Goal: Transaction & Acquisition: Book appointment/travel/reservation

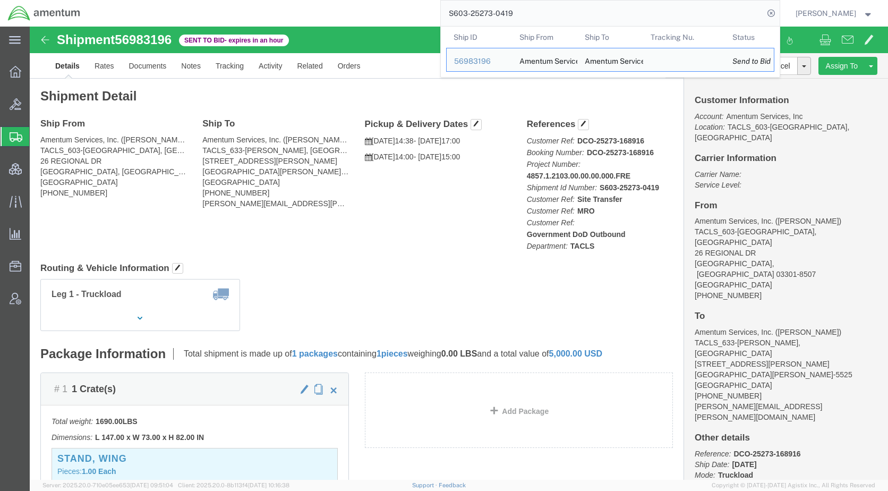
drag, startPoint x: 573, startPoint y: 14, endPoint x: 440, endPoint y: 21, distance: 133.0
click at [440, 21] on div "S603-25273-0419 Ship ID Ship From Ship To Tracking Nu. Status Ship ID 56983196 …" at bounding box center [434, 13] width 692 height 27
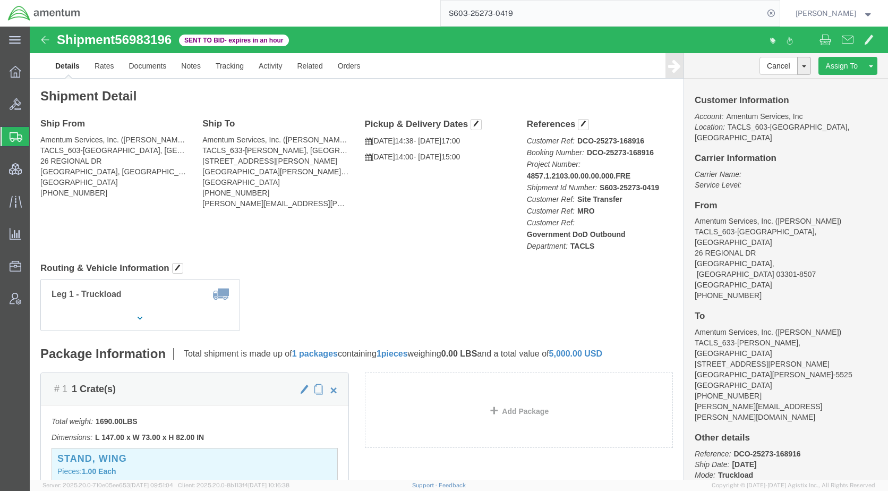
paste input "56997634"
click at [779, 12] on icon at bounding box center [771, 13] width 15 height 15
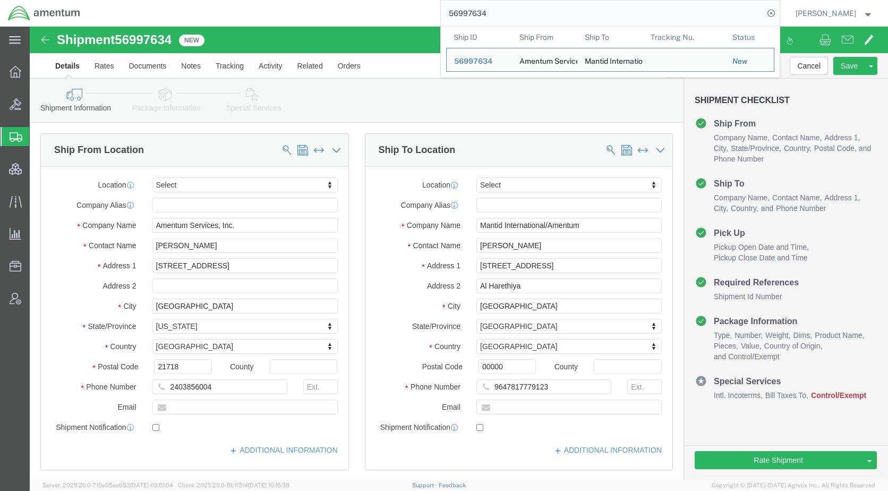
drag, startPoint x: 552, startPoint y: 6, endPoint x: 452, endPoint y: 15, distance: 100.3
click at [452, 15] on div "56997634 Ship ID Ship From Ship To Tracking Nu. Status Ship ID 56997634 Ship Fr…" at bounding box center [434, 13] width 692 height 27
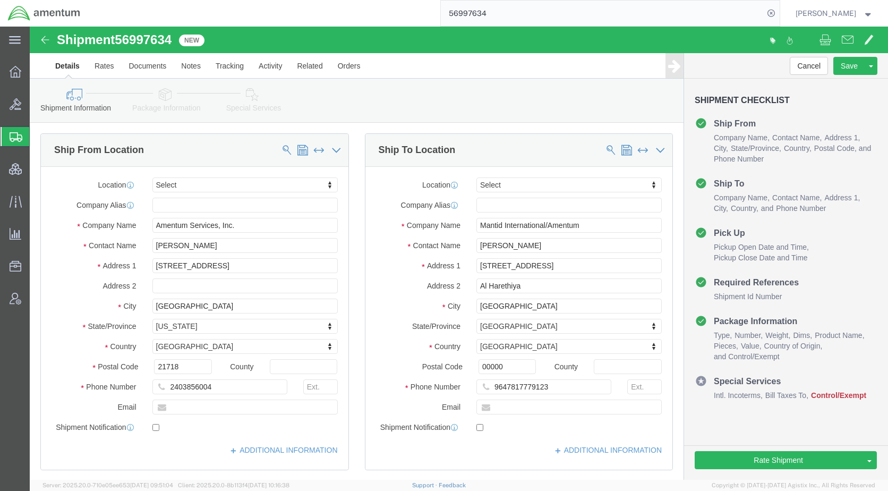
paste input "S603-25273-0419"
click at [779, 13] on icon at bounding box center [771, 13] width 15 height 15
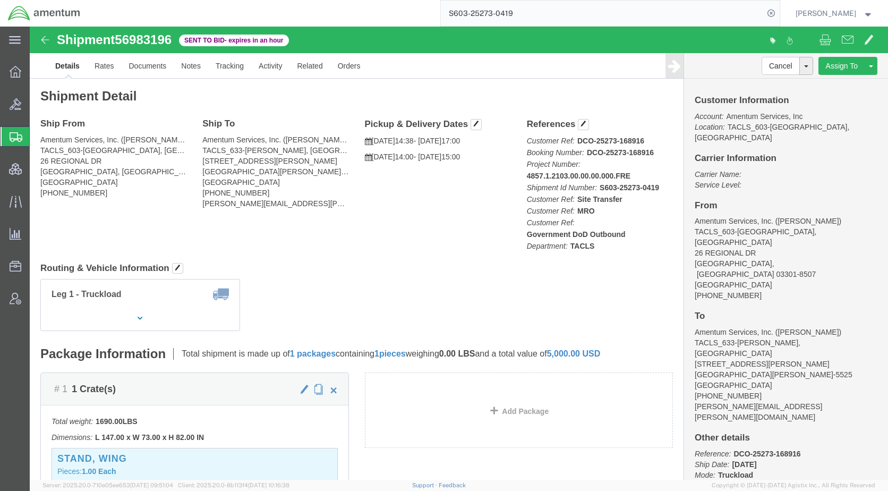
click div "Customer Information Account: Amentum Services, Inc Location: TACLS_603-[GEOGRA…"
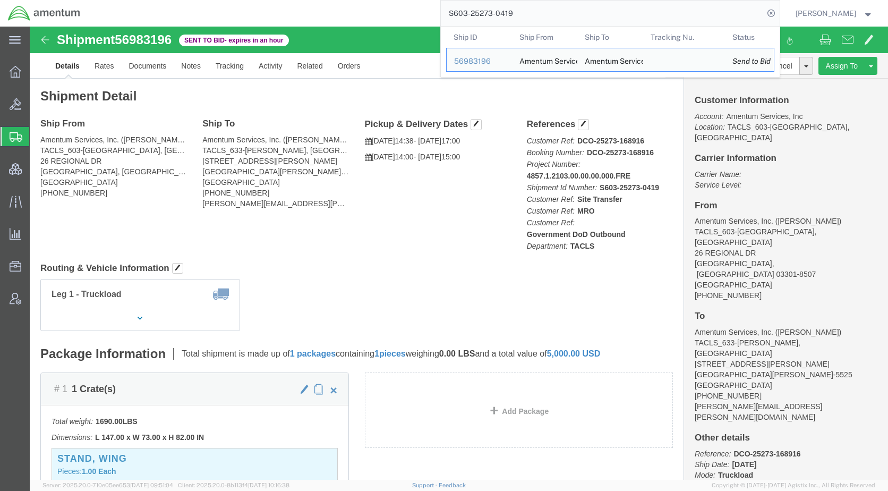
drag, startPoint x: 580, startPoint y: 14, endPoint x: 442, endPoint y: 17, distance: 138.2
click at [442, 17] on div "S603-25273-0419 Ship ID Ship From Ship To Tracking Nu. Status Ship ID 56983196 …" at bounding box center [434, 13] width 692 height 27
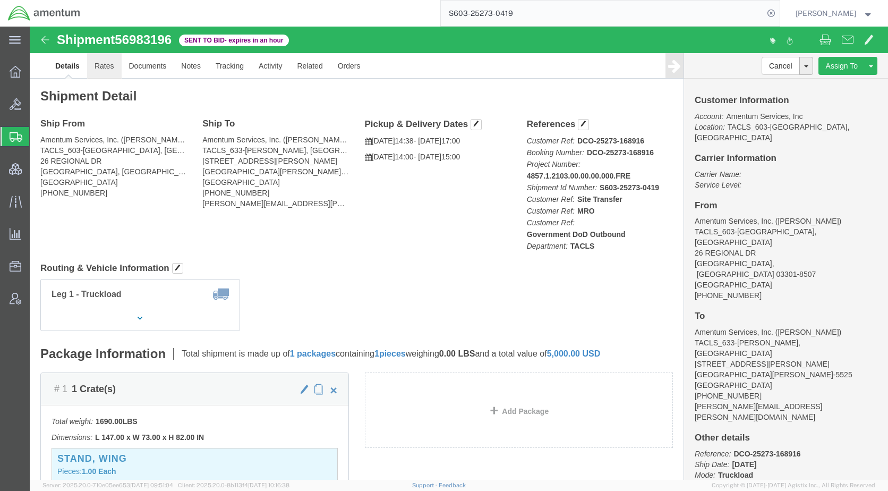
drag, startPoint x: 489, startPoint y: 13, endPoint x: 72, endPoint y: 40, distance: 418.0
click link "Rates"
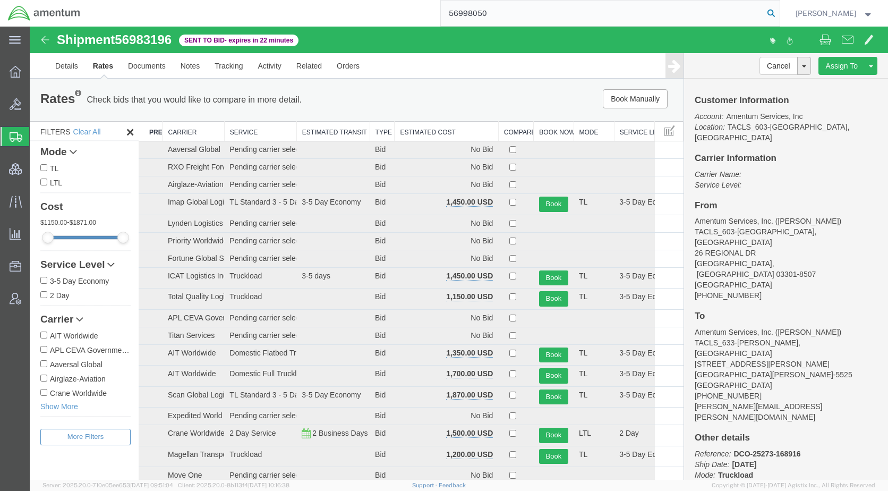
type input "56998050"
click at [779, 13] on icon at bounding box center [771, 13] width 15 height 15
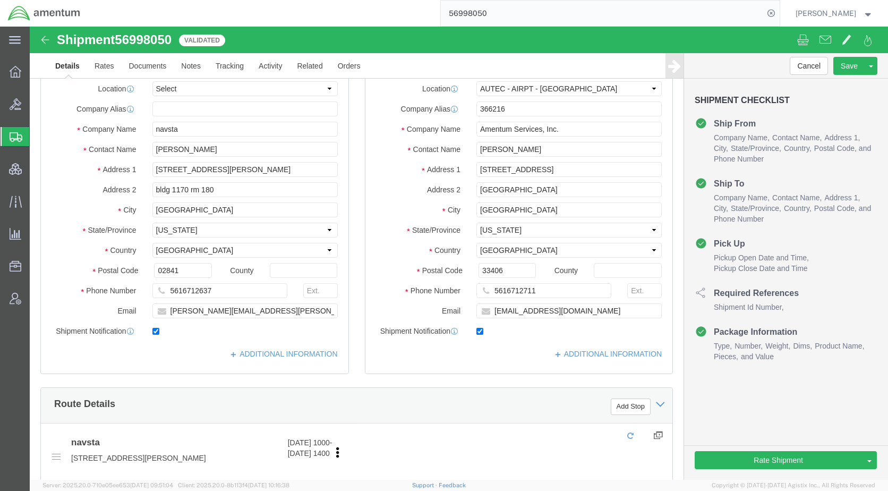
select select "53953"
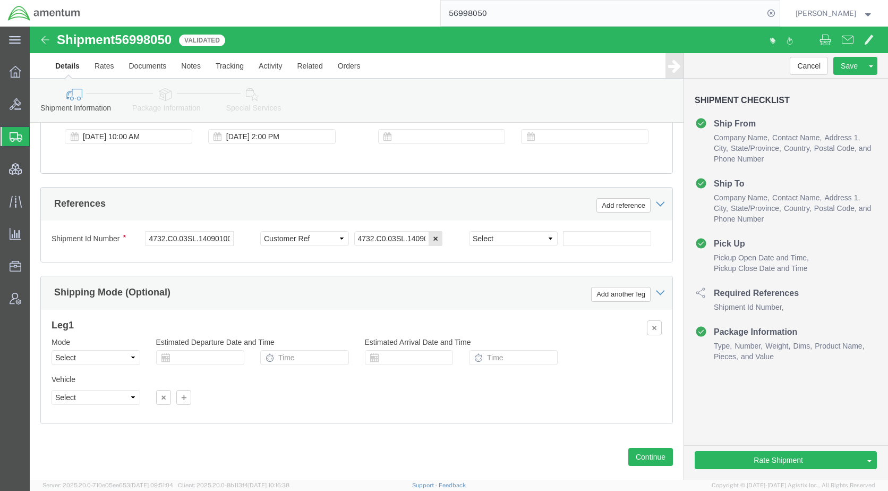
scroll to position [650, 0]
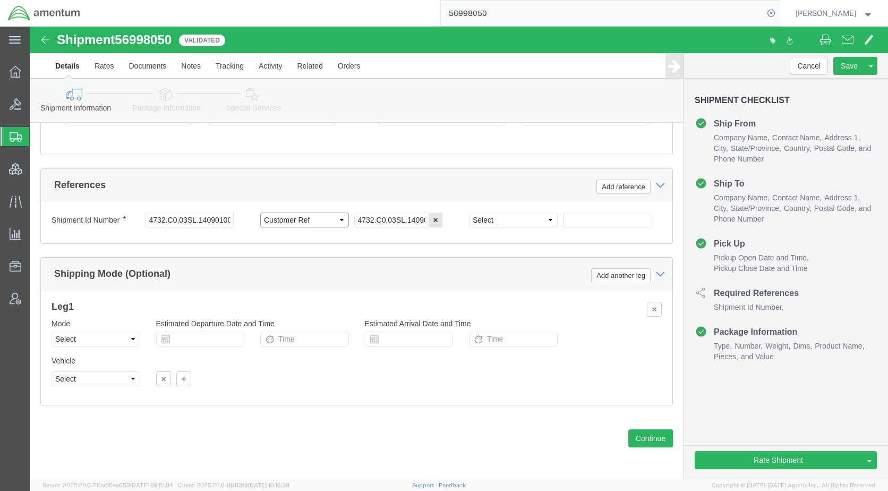
click select "Select Account Type Activity ID Airline Appointment Number ASN Batch Request # …"
select select "PROJNUM"
click select "Select Account Type Activity ID Airline Appointment Number ASN Batch Request # …"
drag, startPoint x: 118, startPoint y: 192, endPoint x: 204, endPoint y: 196, distance: 85.6
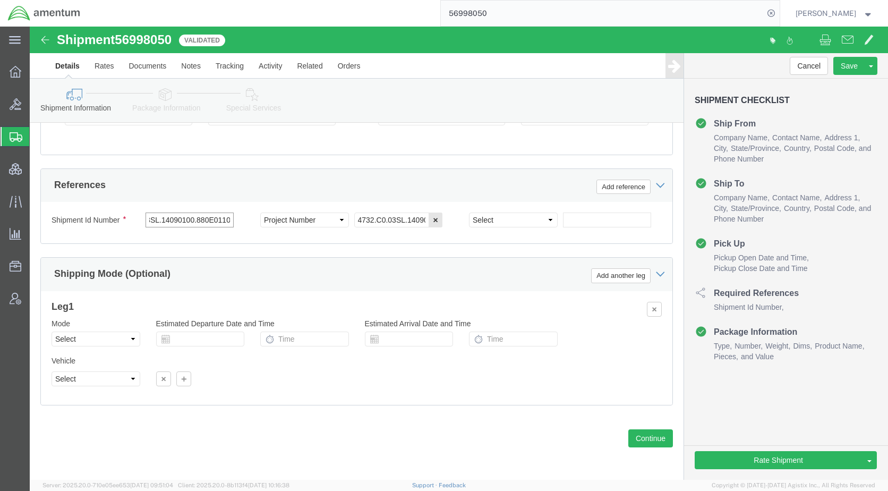
click div "4732.C0.03SL.14090100.880E0110"
paste input "5699805"
type input "56998050"
click icon
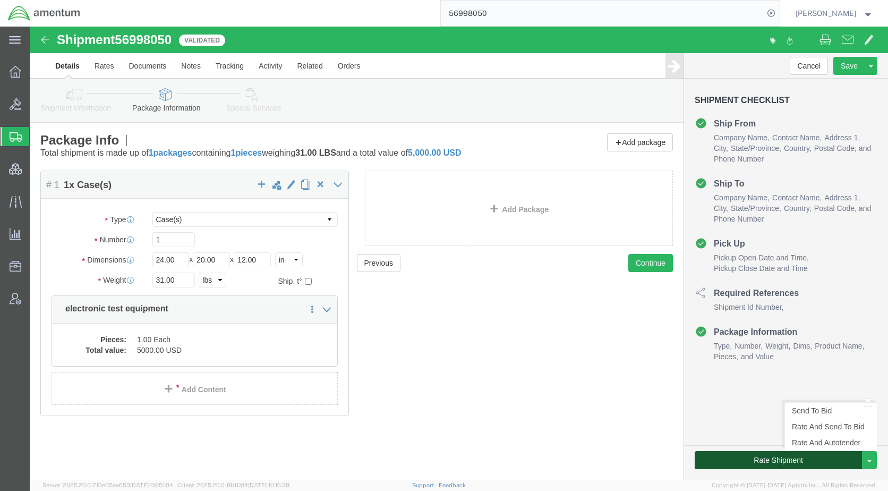
click button "Rate Shipment"
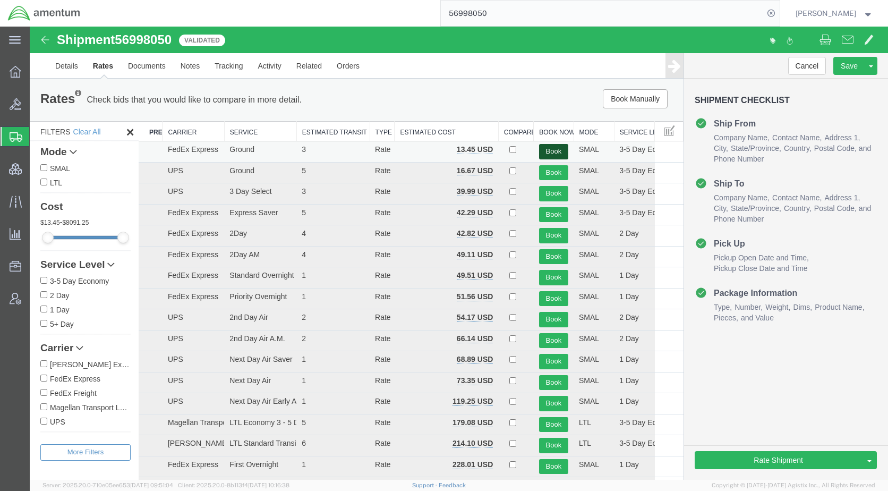
click at [542, 152] on button "Book" at bounding box center [553, 151] width 29 height 15
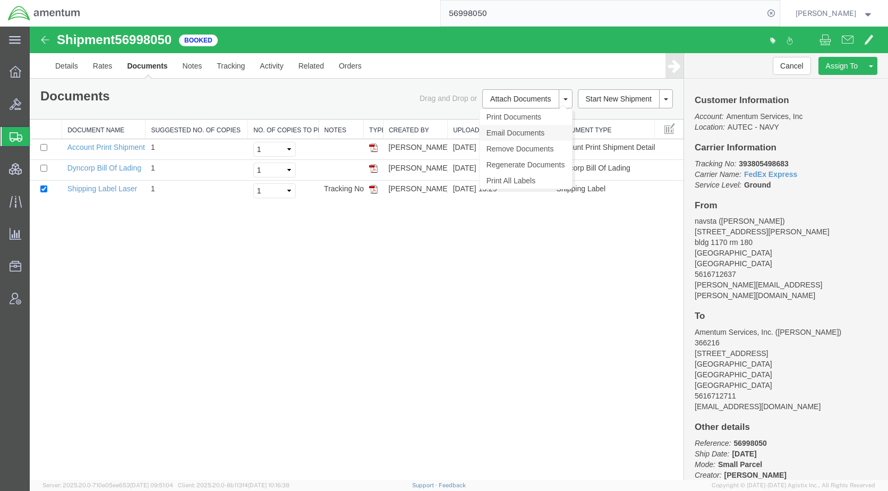
click at [520, 133] on link "Email Documents" at bounding box center [526, 133] width 92 height 16
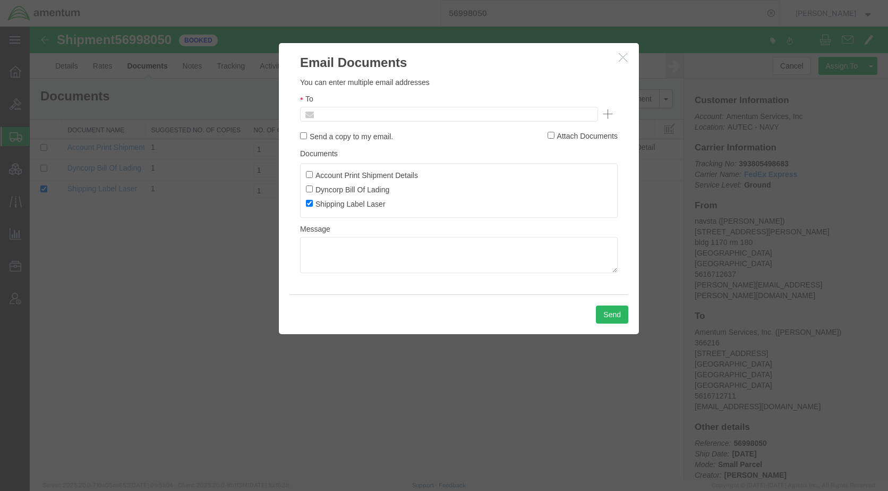
click at [388, 112] on input "text" at bounding box center [377, 114] width 124 height 14
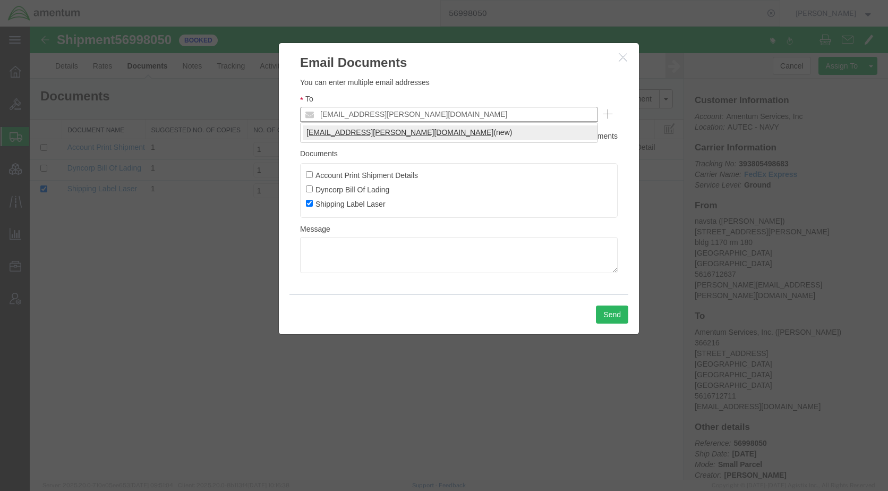
type input "[EMAIL_ADDRESS][PERSON_NAME][DOMAIN_NAME]"
click at [616, 316] on button "Send" at bounding box center [612, 315] width 32 height 18
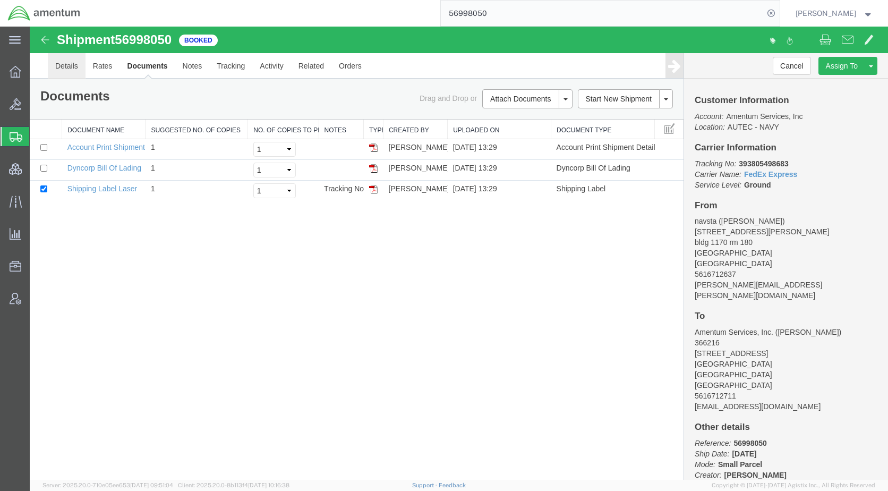
click at [65, 63] on link "Details" at bounding box center [67, 66] width 38 height 26
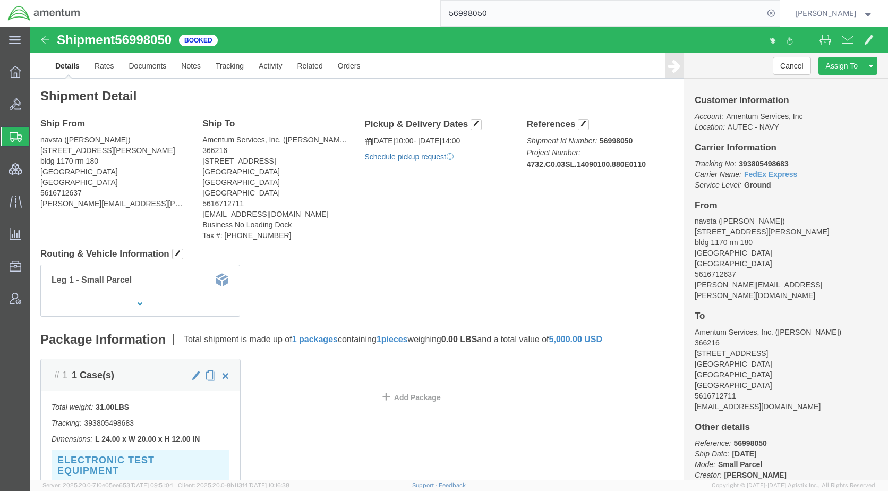
click link "Schedule pickup request"
click div "# 1 1 Case(s) Total weight: 31.00 LBS Tracking: 393805498683 Dimensions: L 24.0…"
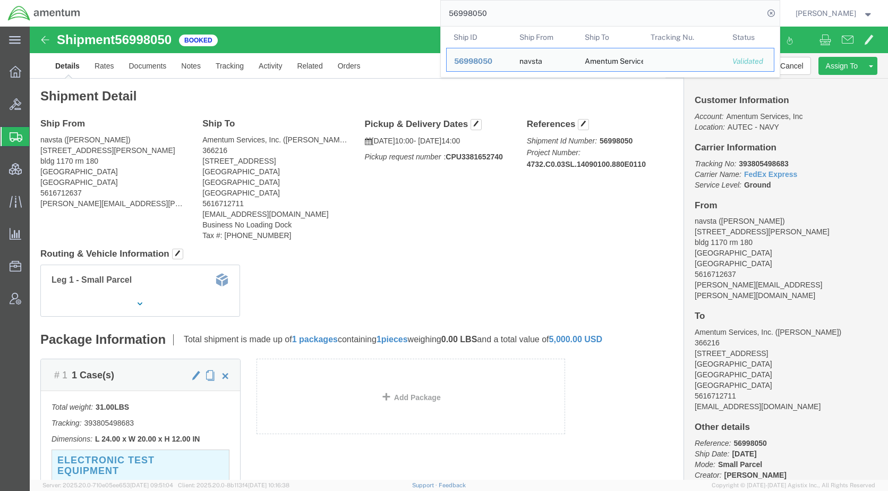
drag, startPoint x: 502, startPoint y: 14, endPoint x: 445, endPoint y: 16, distance: 56.9
click at [445, 16] on div "56998050 Ship ID Ship From Ship To Tracking Nu. Status Ship ID 56998050 Ship Fr…" at bounding box center [434, 13] width 692 height 27
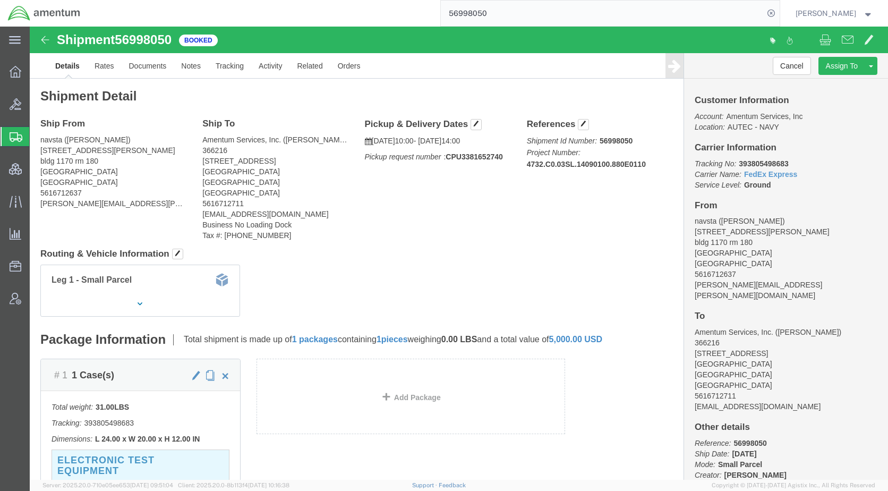
paste input "S603-25273-0419"
click at [779, 11] on icon at bounding box center [771, 13] width 15 height 15
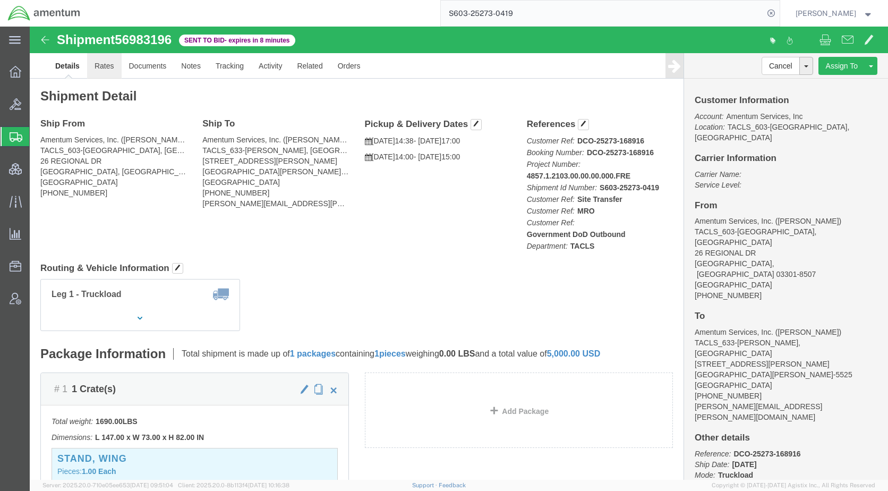
click link "Rates"
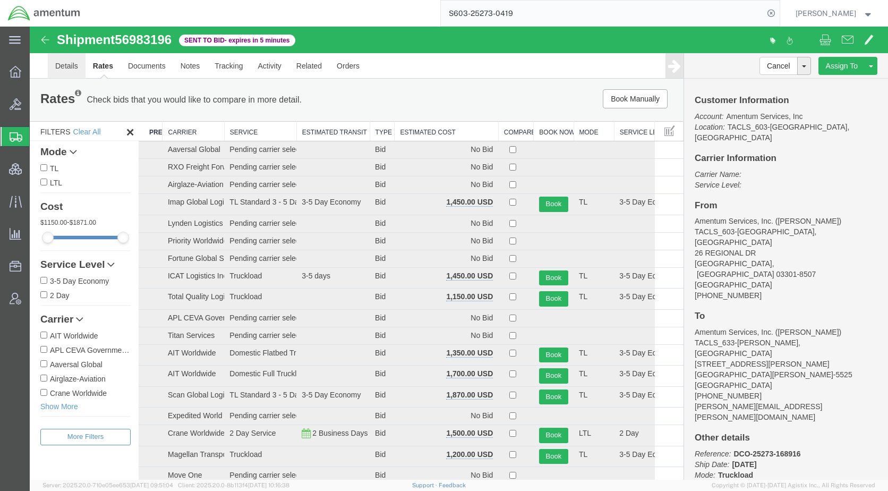
click at [72, 64] on link "Details" at bounding box center [67, 66] width 38 height 26
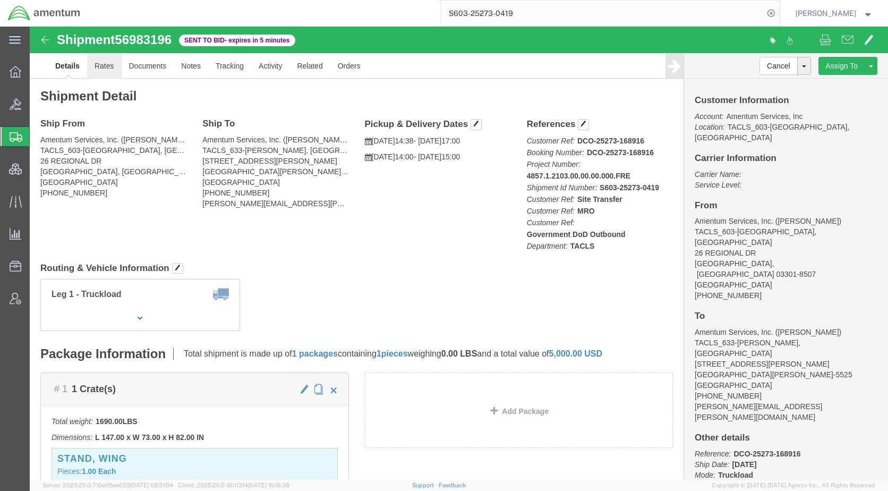
click link "Rates"
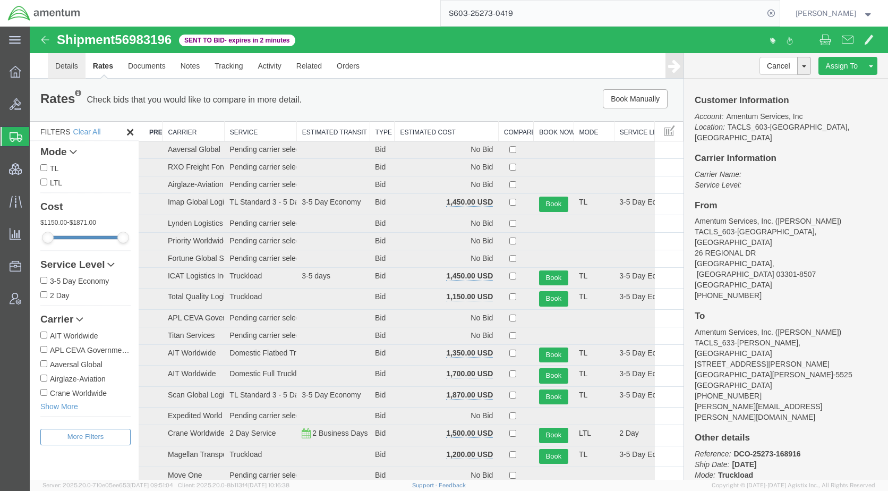
click at [61, 71] on link "Details" at bounding box center [67, 66] width 38 height 26
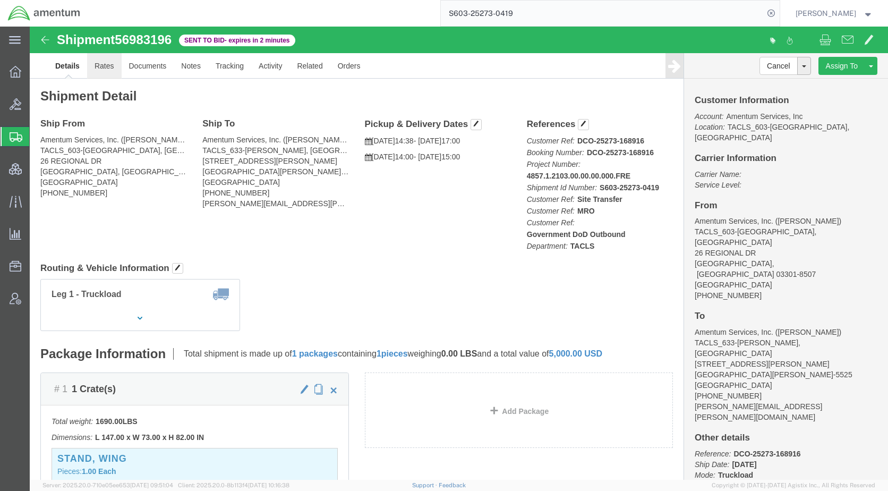
click link "Rates"
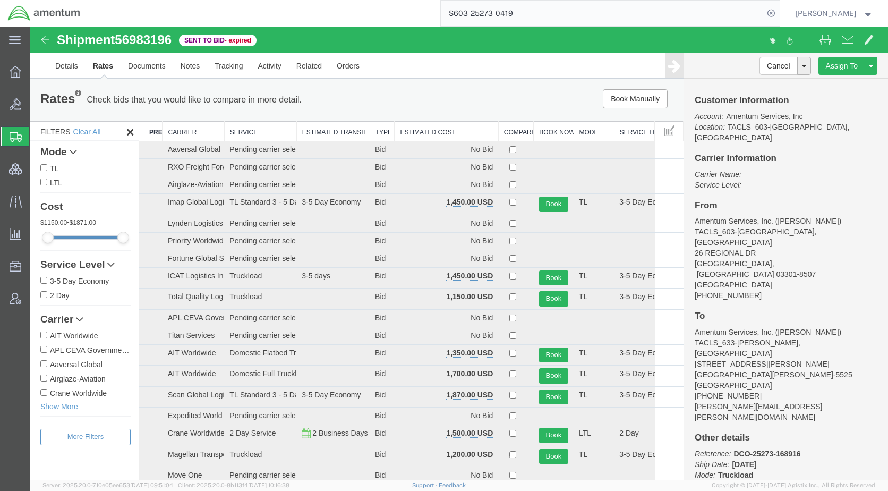
click at [414, 136] on th "Estimated Cost" at bounding box center [447, 132] width 104 height 20
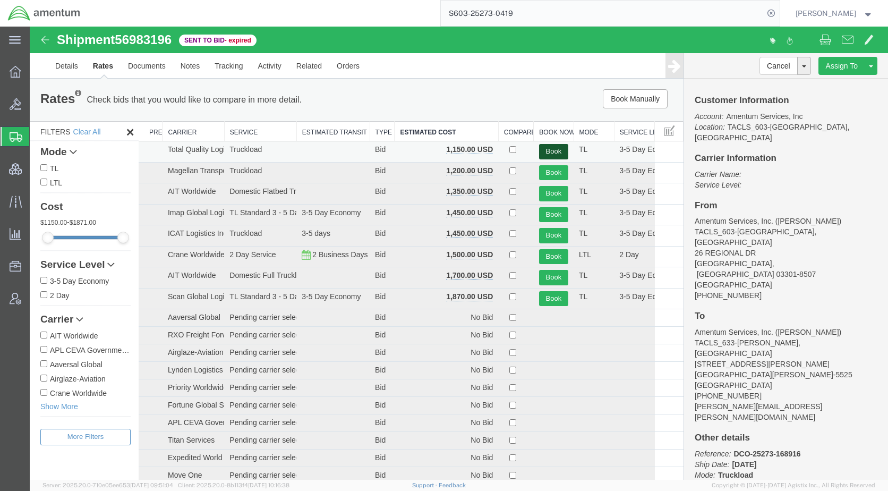
click at [545, 147] on button "Book" at bounding box center [553, 151] width 29 height 15
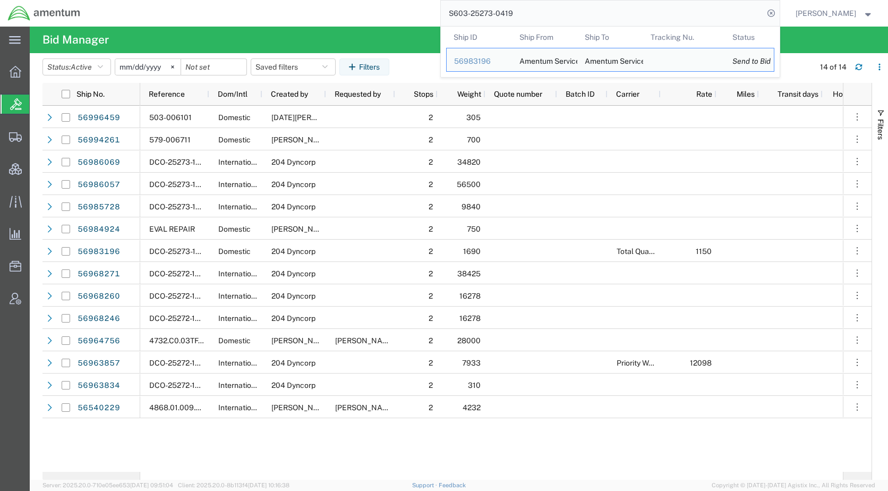
drag, startPoint x: 482, startPoint y: 17, endPoint x: 418, endPoint y: 19, distance: 64.9
click at [418, 19] on div "S603-25273-0419 Ship ID Ship From Ship To Tracking Nu. Status Ship ID 56983196 …" at bounding box center [434, 13] width 692 height 27
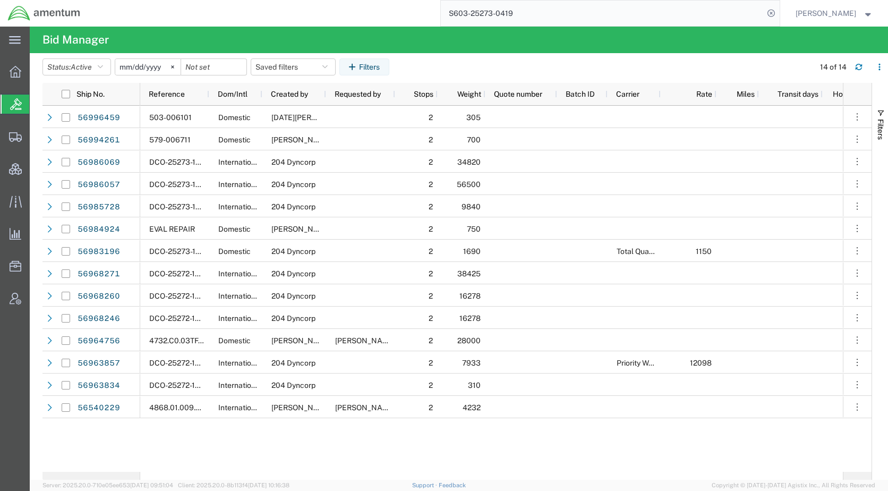
paste input "56997634"
type input "56997634"
click at [779, 12] on icon at bounding box center [771, 13] width 15 height 15
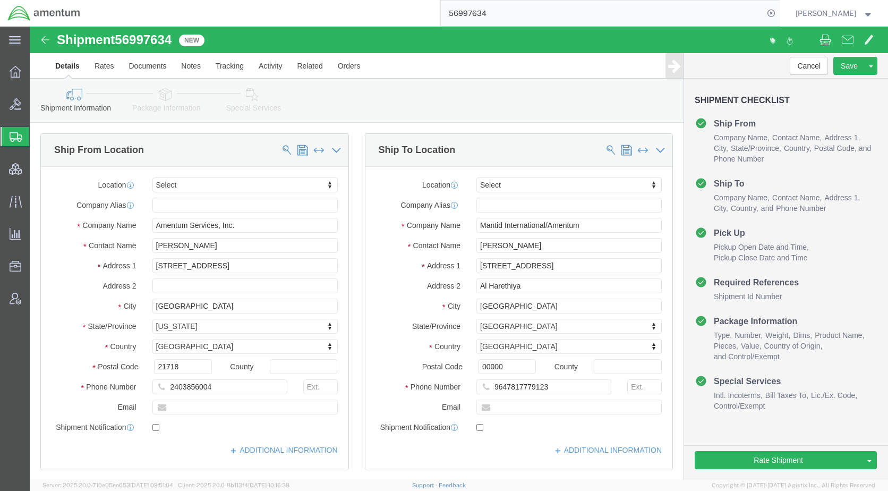
select select
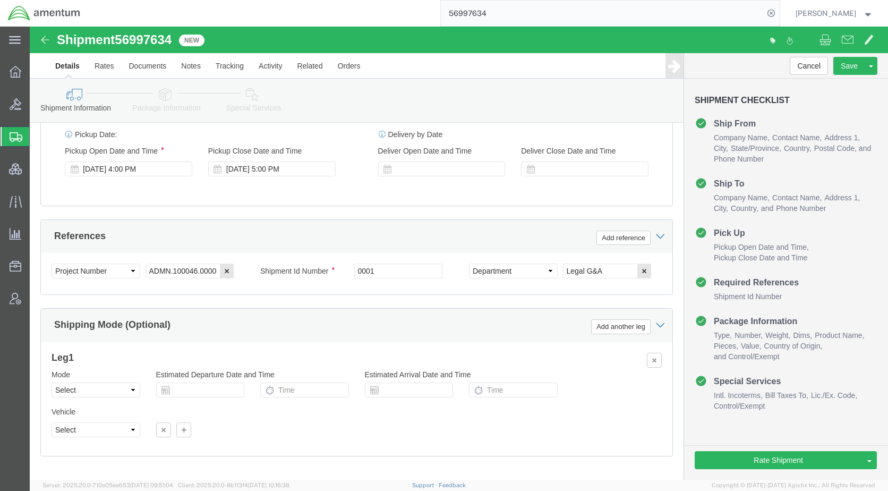
scroll to position [585, 0]
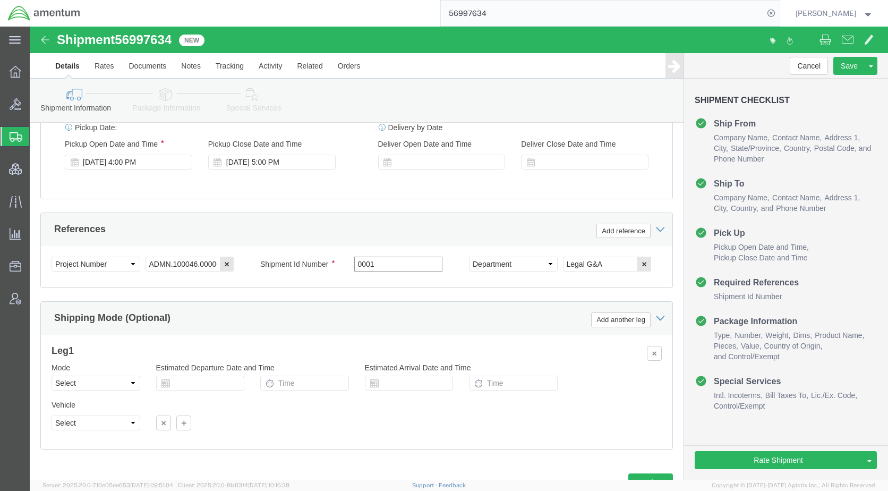
drag, startPoint x: 351, startPoint y: 250, endPoint x: 321, endPoint y: 250, distance: 29.8
click input "0001"
type input "56997634"
click icon
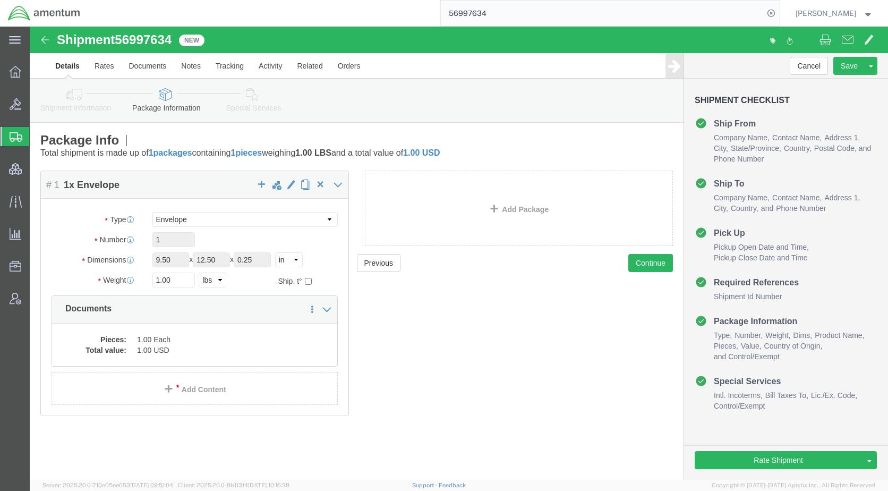
click icon
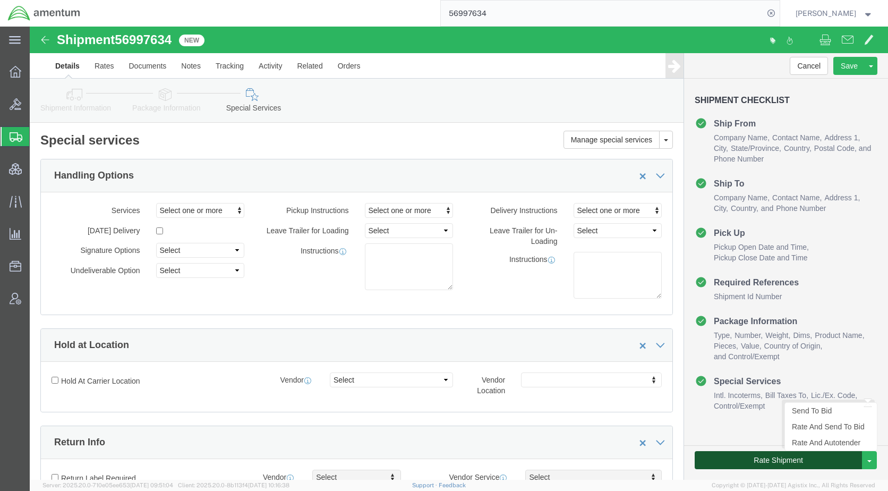
click button "Rate Shipment"
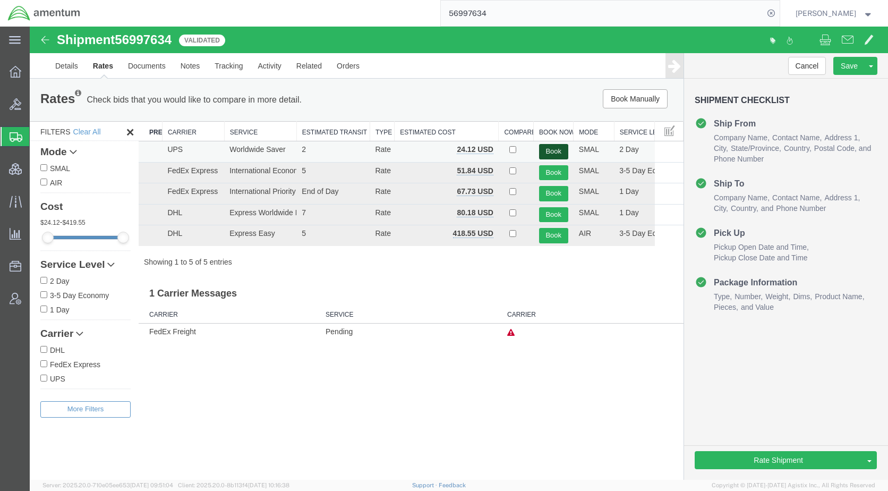
click at [545, 151] on button "Book" at bounding box center [553, 151] width 29 height 15
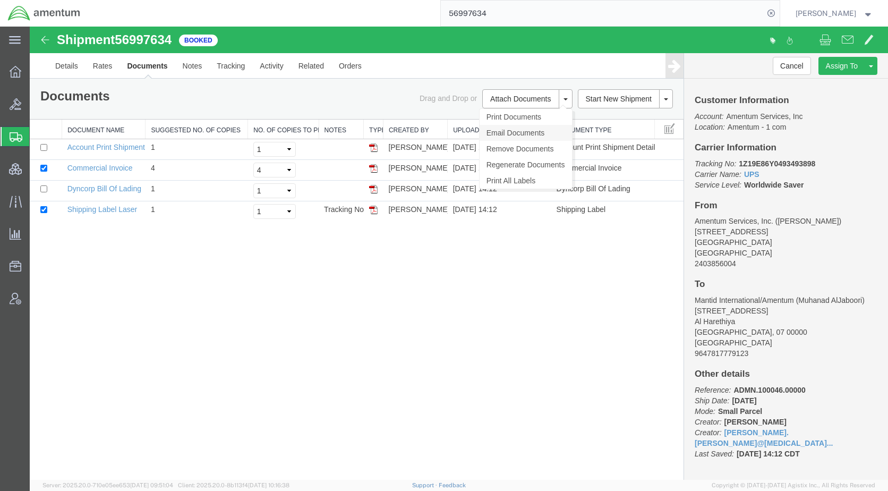
click at [518, 136] on link "Email Documents" at bounding box center [526, 133] width 92 height 16
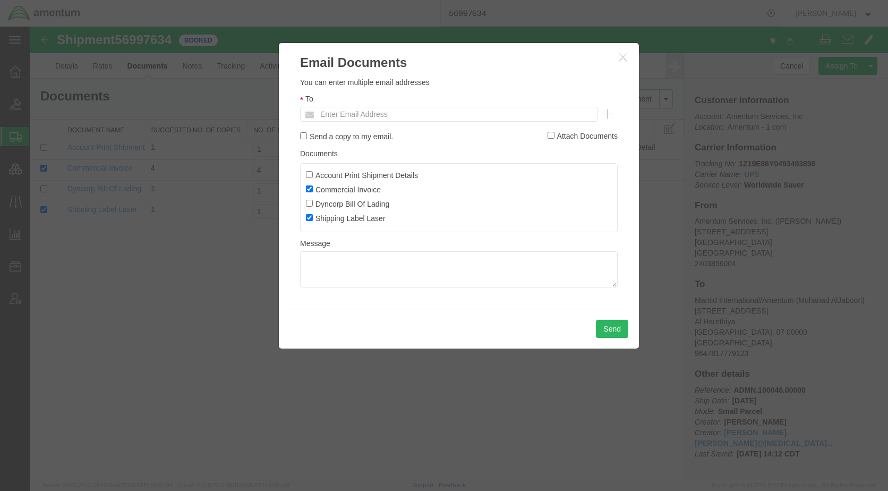
click at [463, 119] on ul "Enter Email Address" at bounding box center [449, 114] width 298 height 15
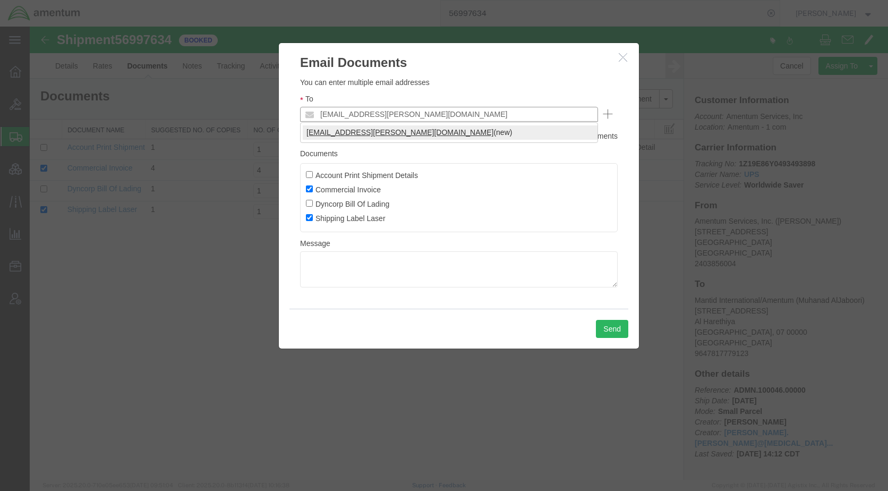
type input "[EMAIL_ADDRESS][PERSON_NAME][DOMAIN_NAME]"
click at [602, 325] on button "Send" at bounding box center [612, 329] width 32 height 18
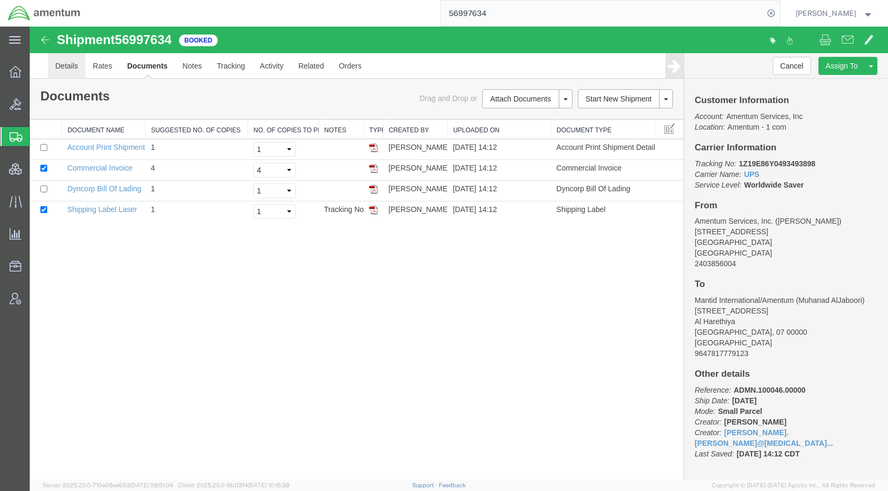
click at [77, 64] on link "Details" at bounding box center [67, 66] width 38 height 26
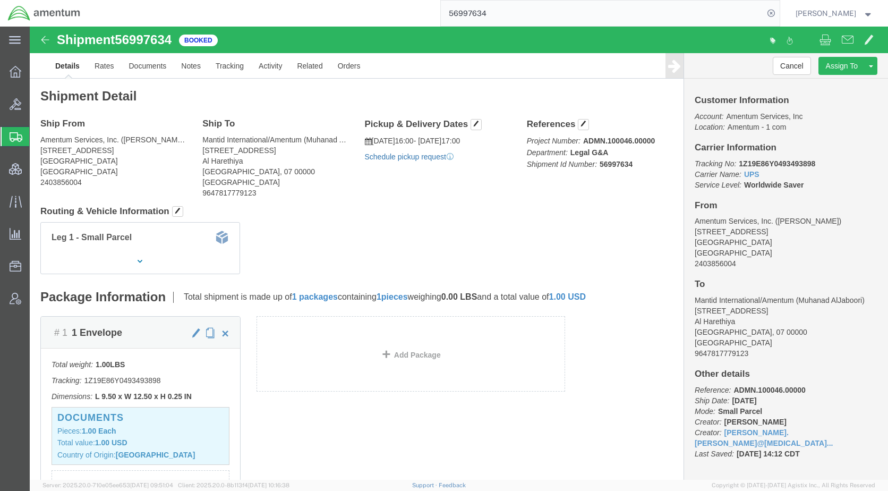
click link "Schedule pickup request"
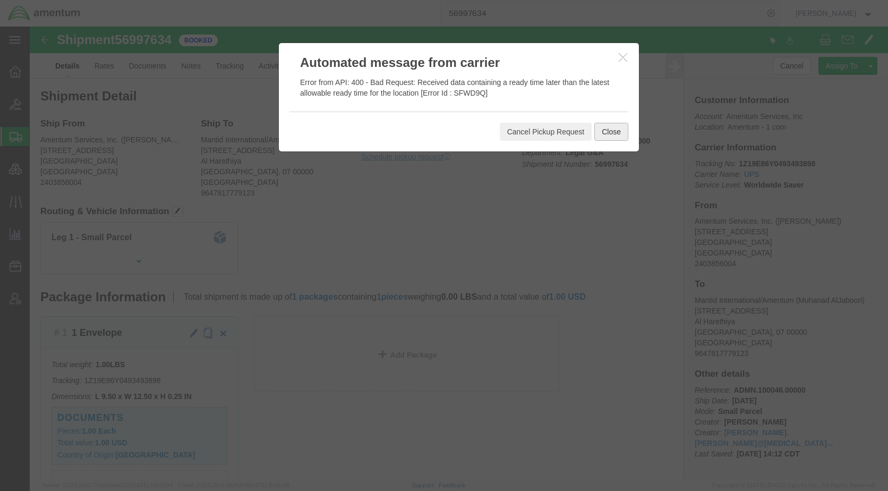
click button "Close"
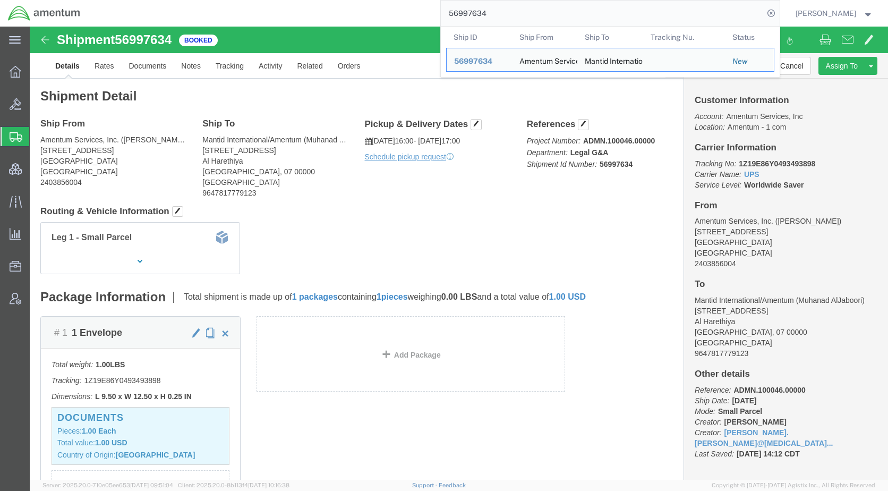
drag, startPoint x: 546, startPoint y: 16, endPoint x: 402, endPoint y: 22, distance: 144.1
click at [402, 22] on div "56997634 Ship ID Ship From Ship To Tracking Nu. Status Ship ID 56997634 Ship Fr…" at bounding box center [434, 13] width 692 height 27
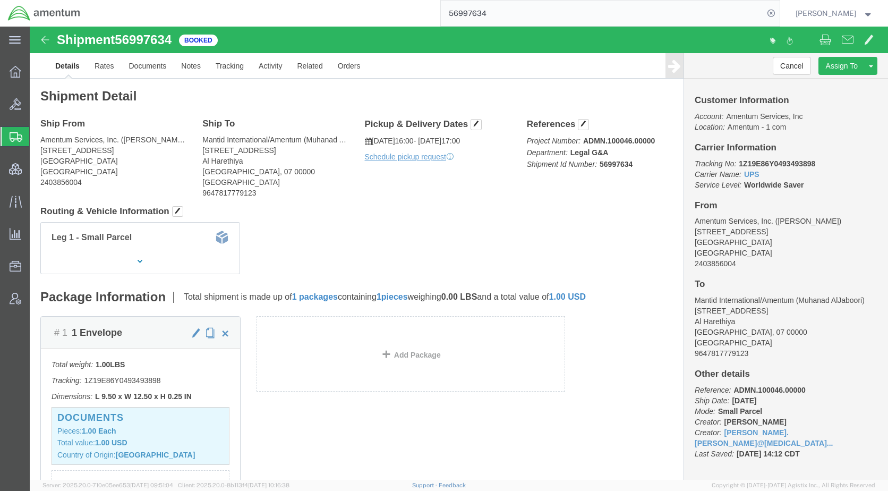
paste input "818957"
click at [779, 16] on icon at bounding box center [771, 13] width 15 height 15
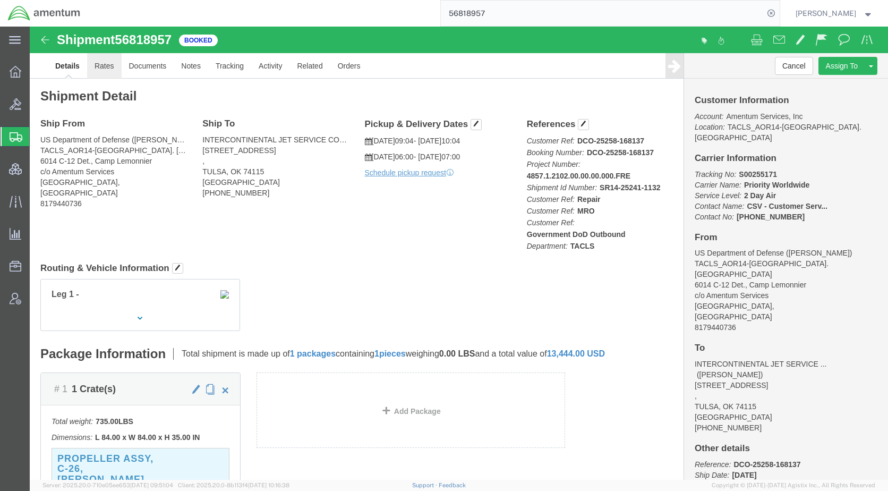
click link "Rates"
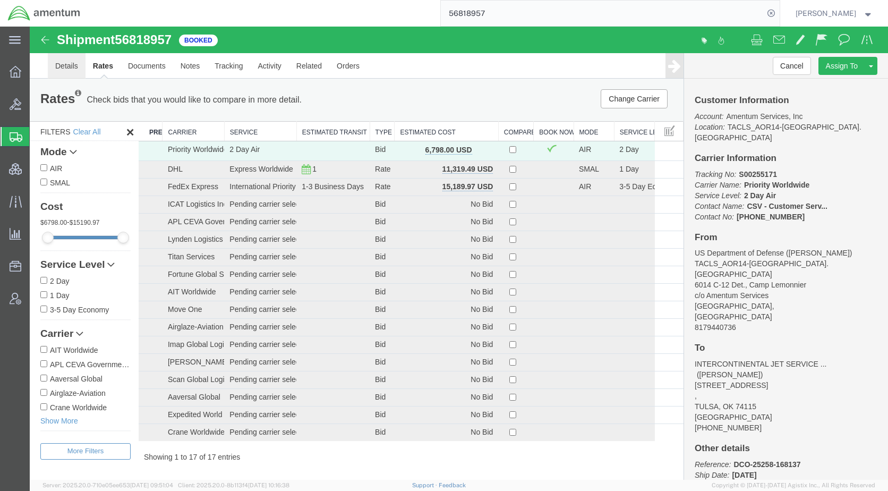
click at [73, 66] on link "Details" at bounding box center [67, 66] width 38 height 26
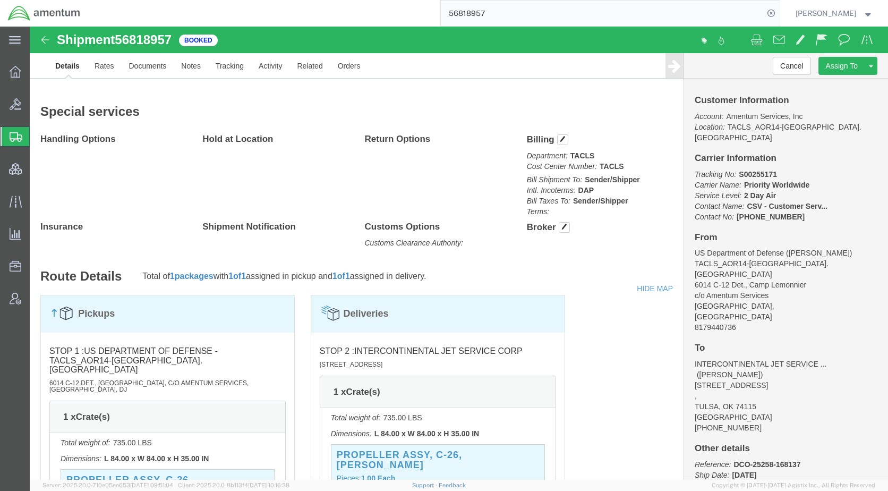
scroll to position [491, 0]
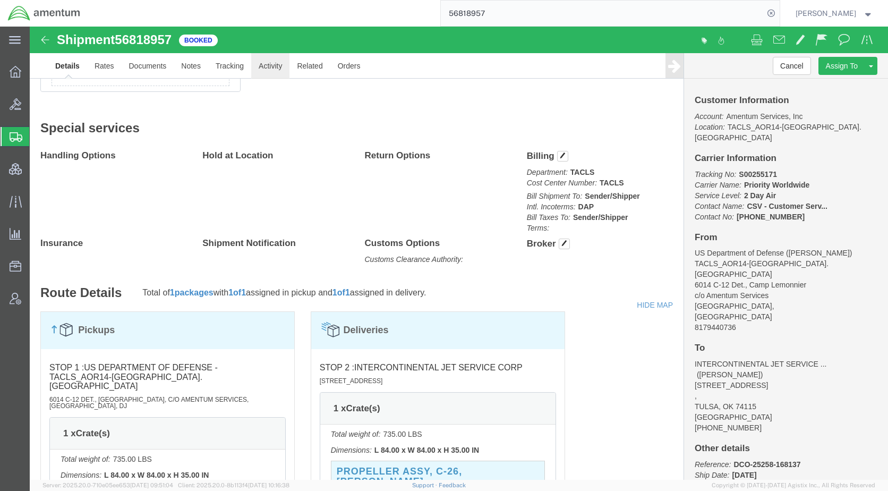
click link "Activity"
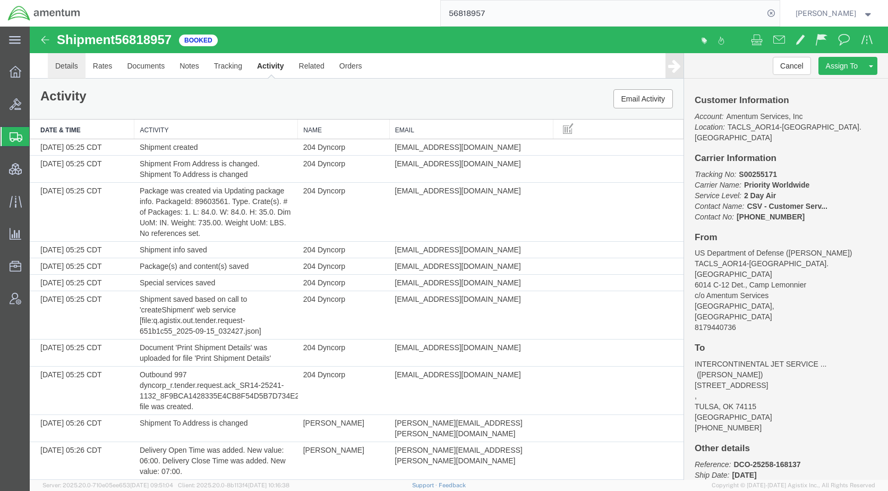
click at [66, 66] on link "Details" at bounding box center [67, 66] width 38 height 26
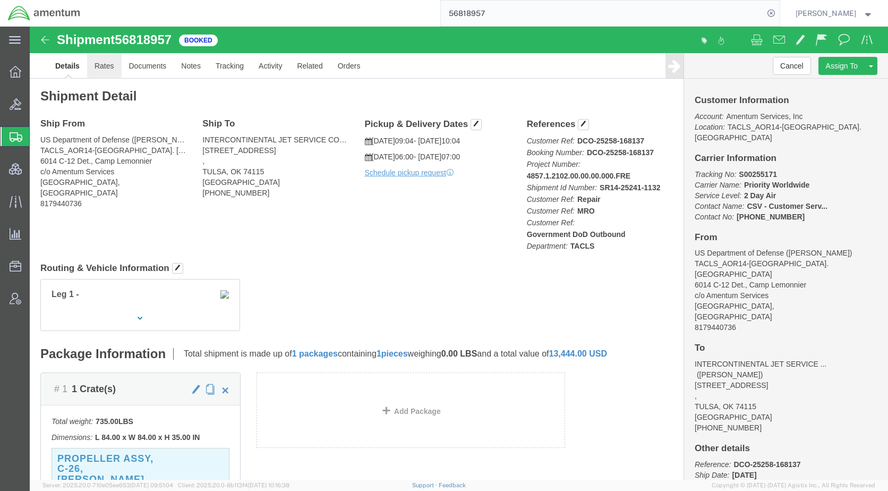
click link "Rates"
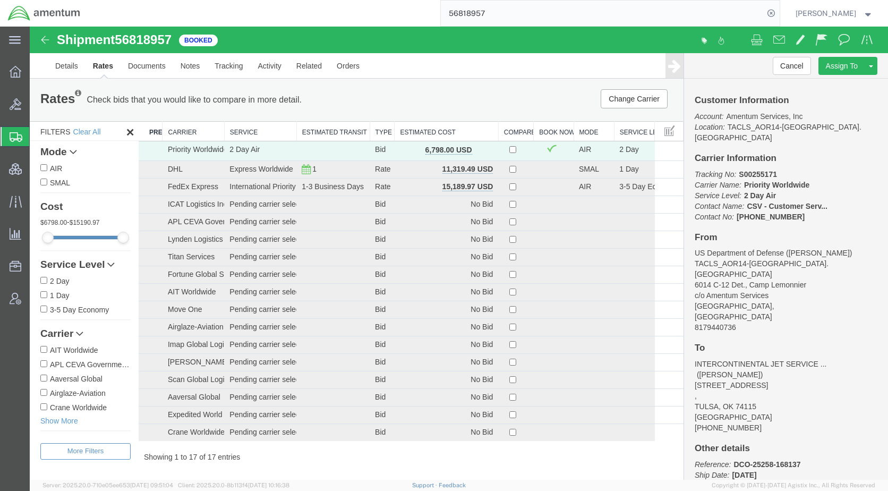
click at [422, 134] on th "Estimated Cost" at bounding box center [447, 132] width 104 height 20
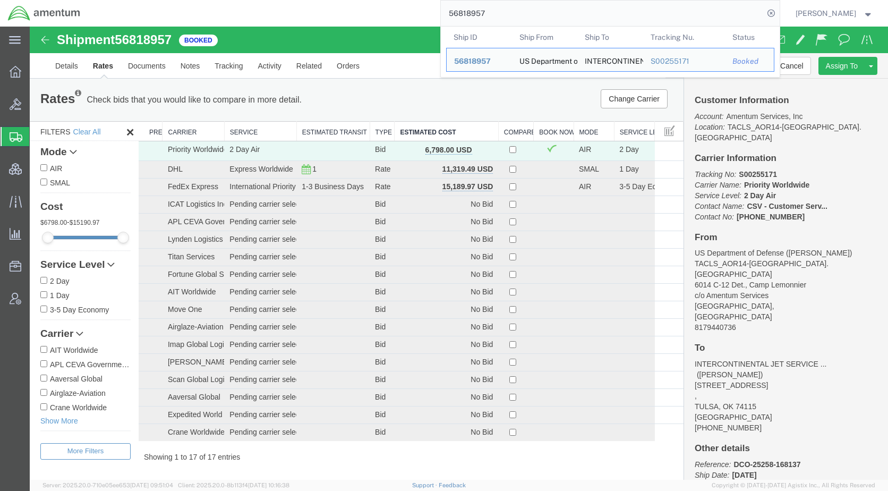
drag, startPoint x: 523, startPoint y: 13, endPoint x: 457, endPoint y: 16, distance: 66.5
click at [457, 16] on div "56818957 Ship ID Ship From Ship To Tracking Nu. Status Ship ID 56818957 Ship Fr…" at bounding box center [434, 13] width 692 height 27
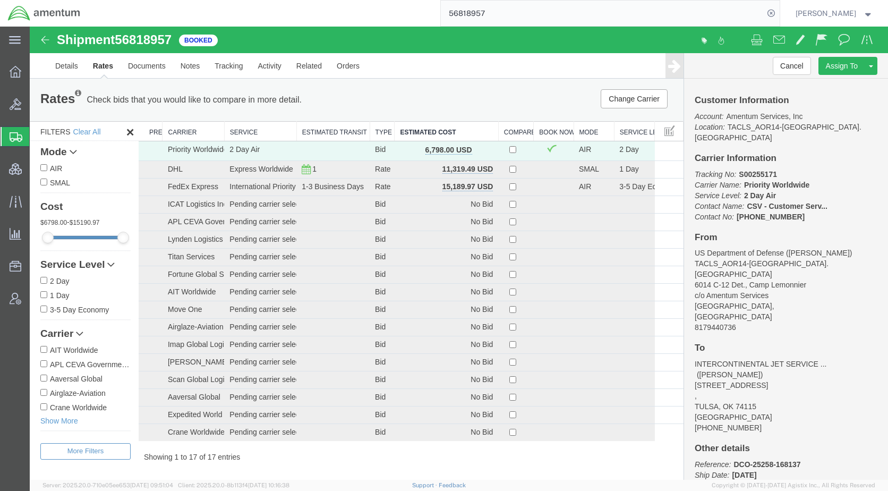
paste input "984924"
type input "56984924"
click at [779, 12] on icon at bounding box center [771, 13] width 15 height 15
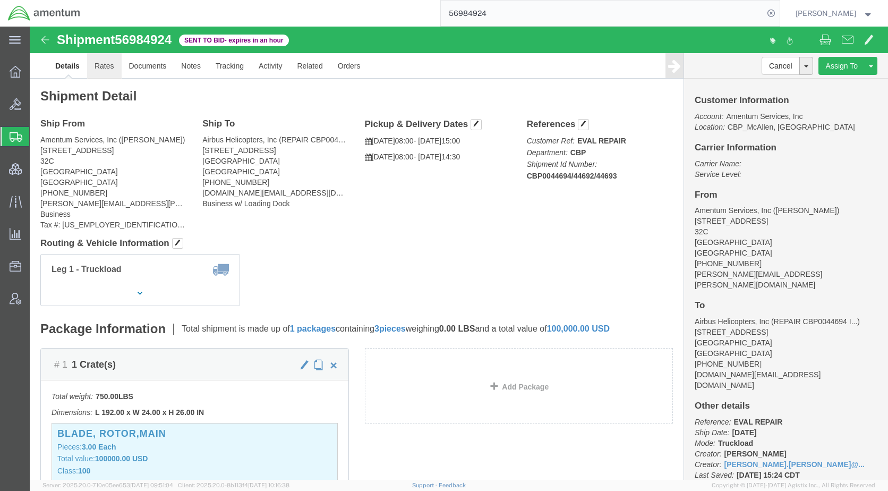
click link "Rates"
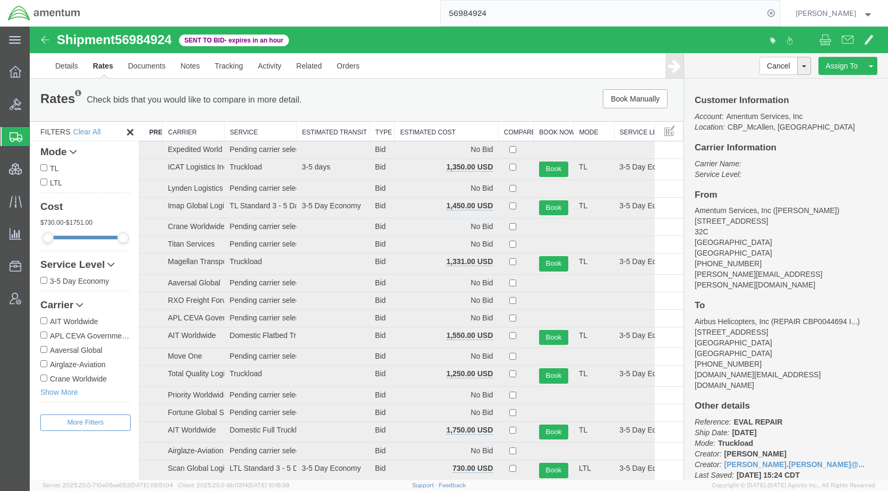
click at [425, 130] on th "Estimated Cost" at bounding box center [447, 132] width 104 height 20
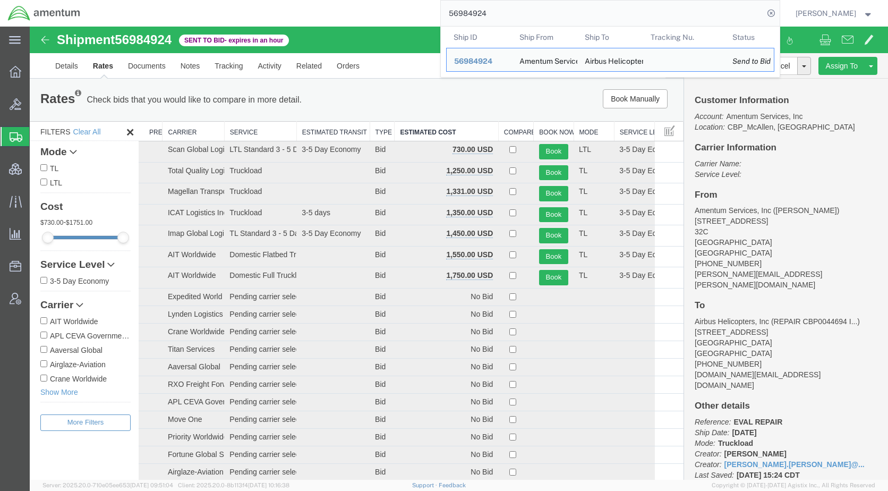
drag, startPoint x: 543, startPoint y: 13, endPoint x: 442, endPoint y: 18, distance: 100.5
click at [442, 18] on div "56984924 Ship ID Ship From Ship To Tracking Nu. Status Ship ID 56984924 Ship Fr…" at bounding box center [434, 13] width 692 height 27
click at [493, 60] on span "56984924" at bounding box center [473, 61] width 38 height 9
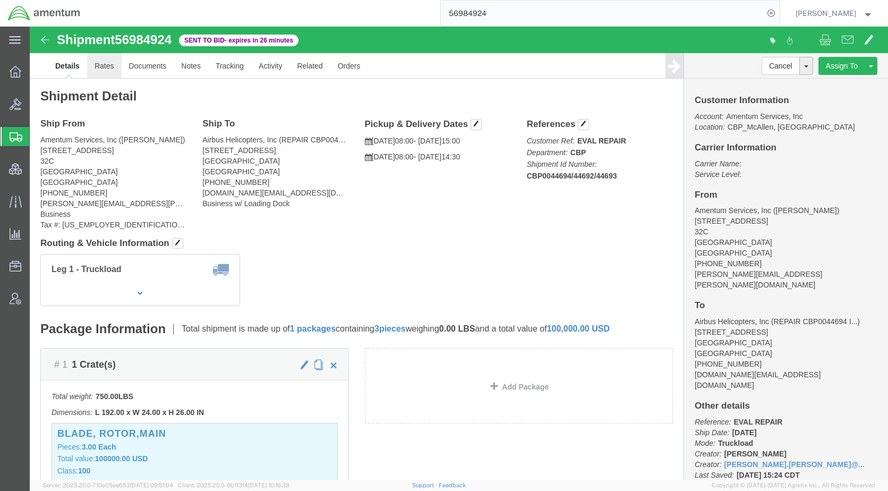
click link "Rates"
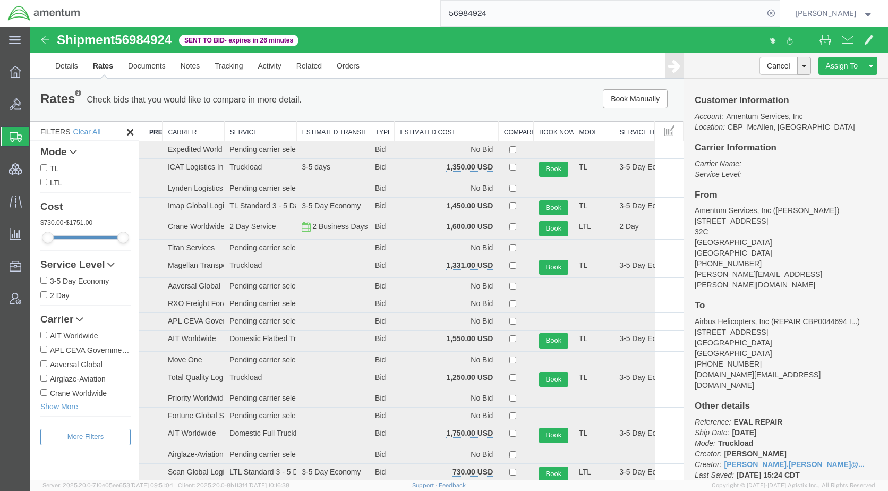
click at [405, 131] on th "Estimated Cost" at bounding box center [447, 132] width 104 height 20
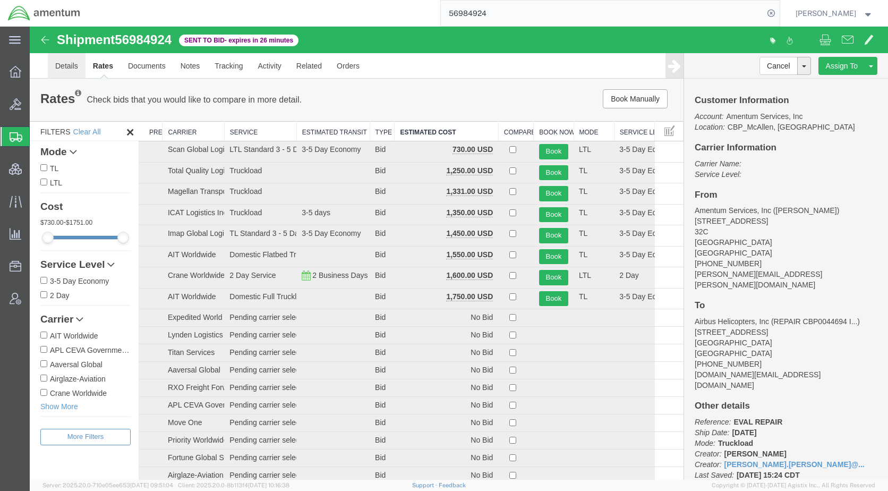
click at [70, 67] on link "Details" at bounding box center [67, 66] width 38 height 26
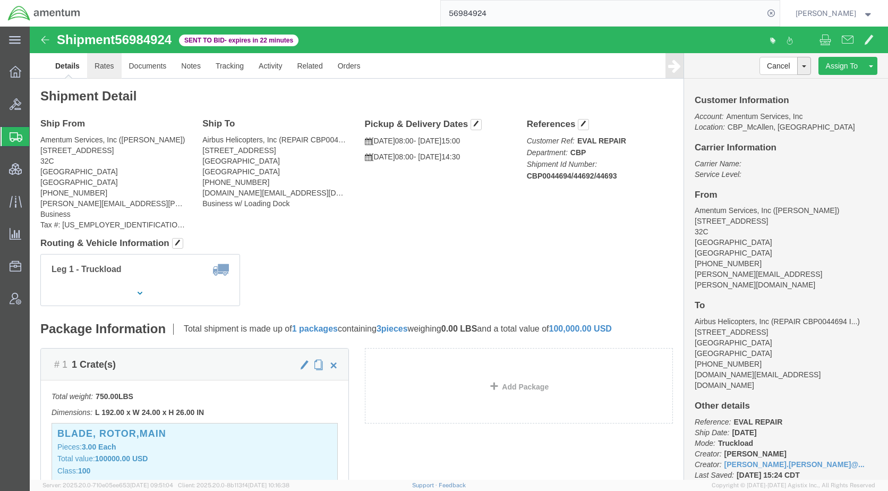
click link "Rates"
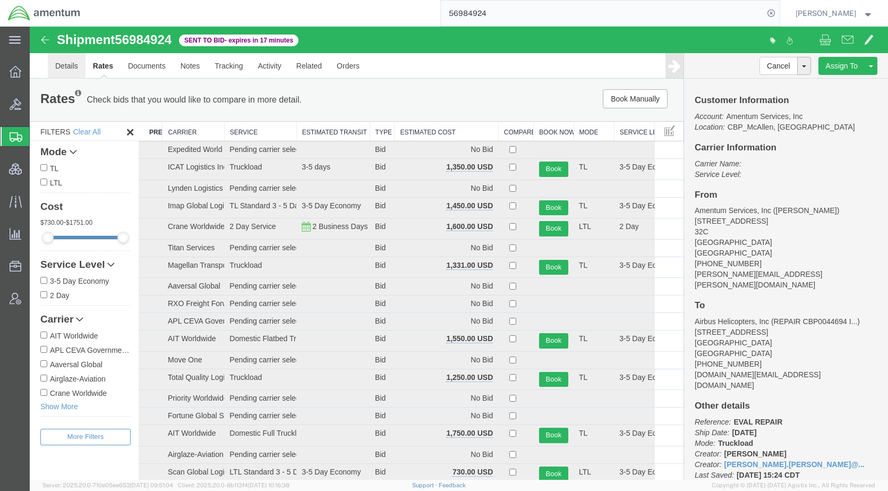
click at [68, 67] on link "Details" at bounding box center [67, 66] width 38 height 26
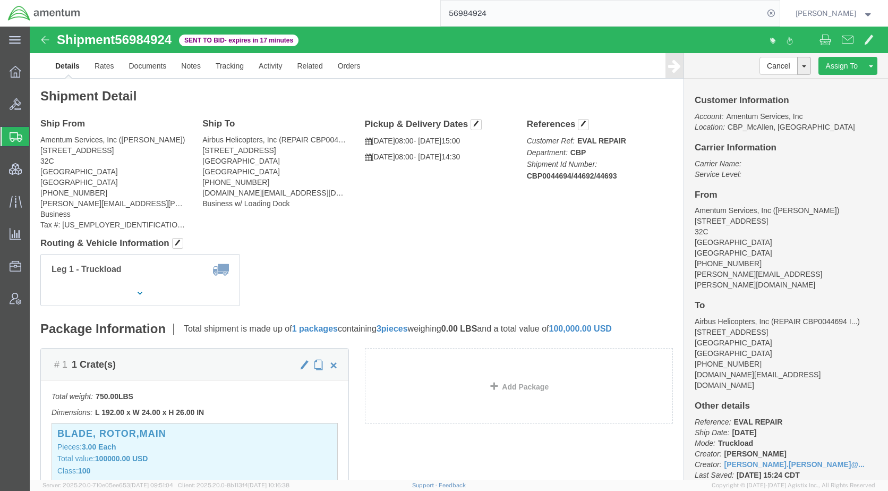
click div "Leg 1 - Truckload Vehicle 1: Flat Bed Number of trucks: 1"
drag, startPoint x: 78, startPoint y: 41, endPoint x: 73, endPoint y: 45, distance: 6.4
click link "Rates"
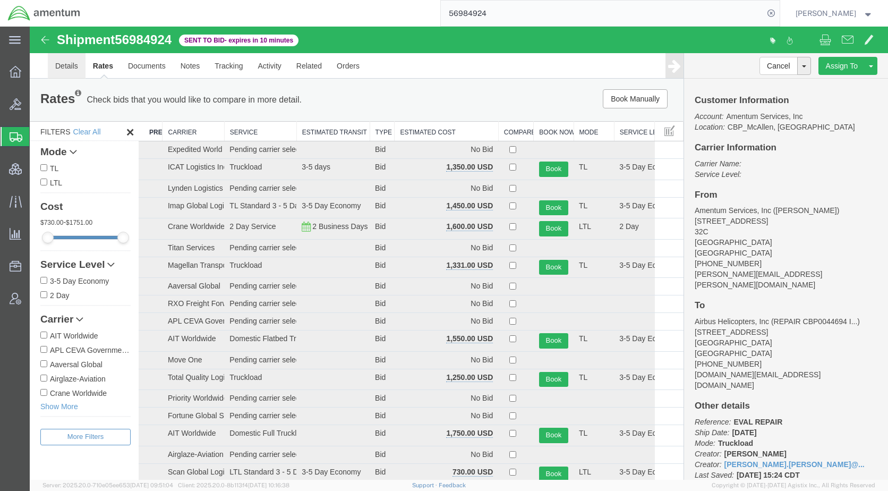
click at [62, 72] on link "Details" at bounding box center [67, 66] width 38 height 26
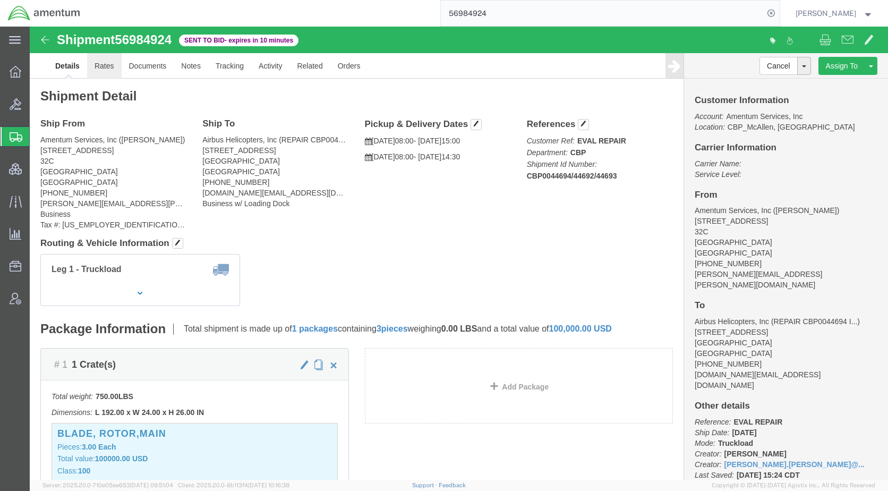
click link "Rates"
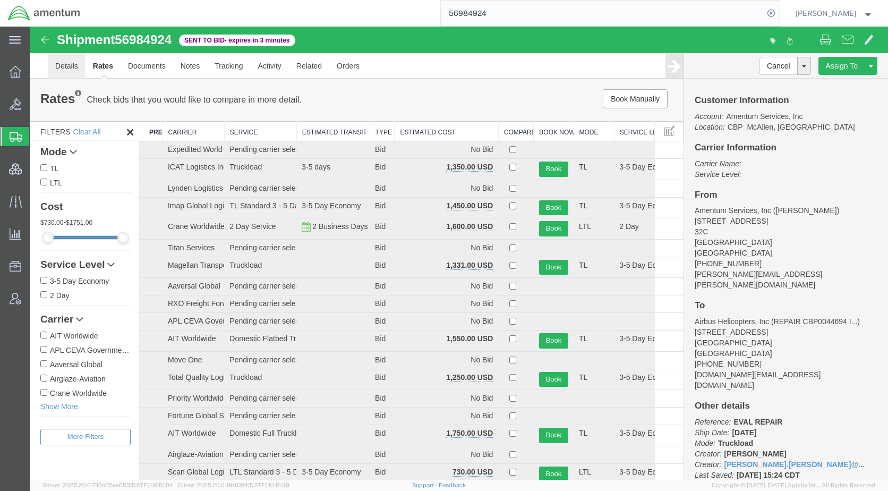
click at [71, 61] on link "Details" at bounding box center [67, 66] width 38 height 26
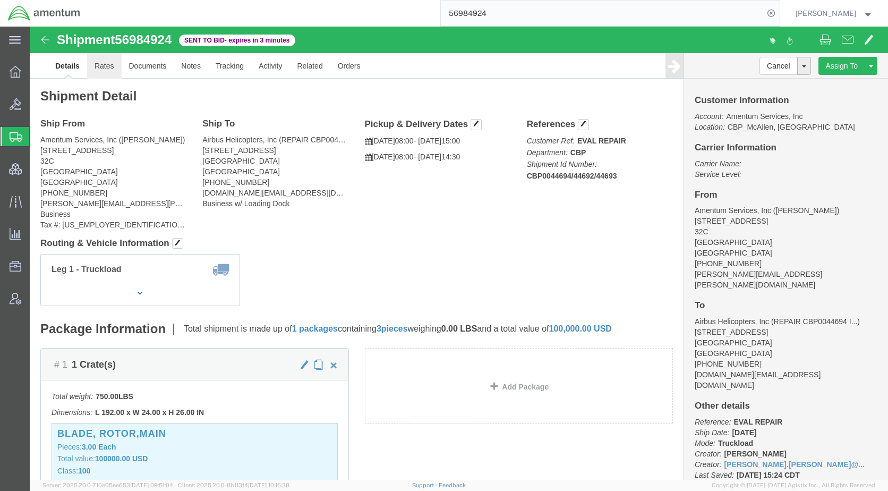
click link "Rates"
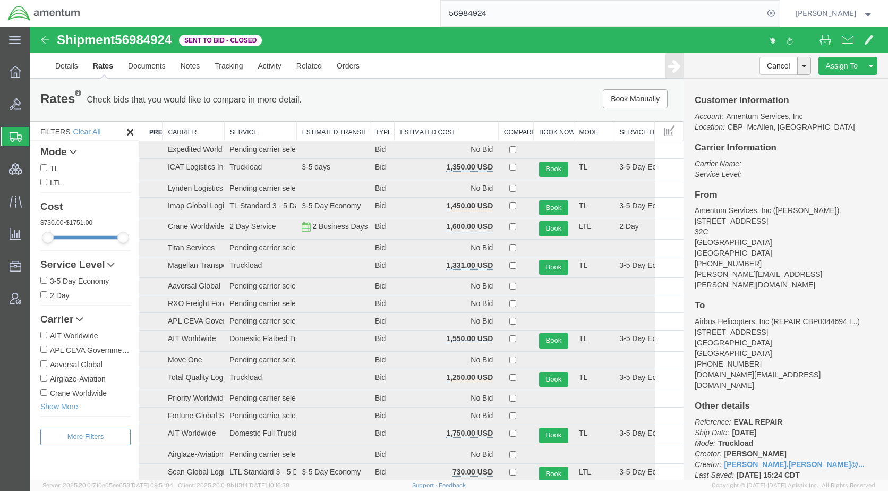
click at [411, 128] on th "Estimated Cost" at bounding box center [447, 132] width 104 height 20
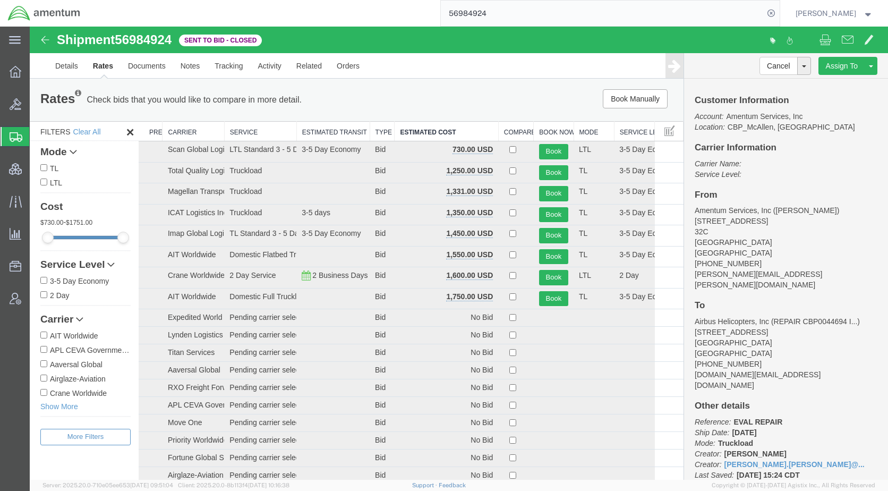
click at [499, 89] on div "Rates Check bids that you would like to compare in more detail. Compare Filter …" at bounding box center [357, 100] width 654 height 43
